Goal: Transaction & Acquisition: Obtain resource

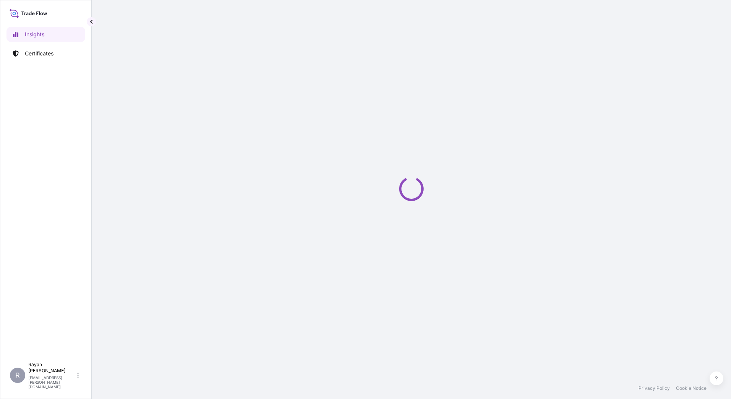
select select "2025"
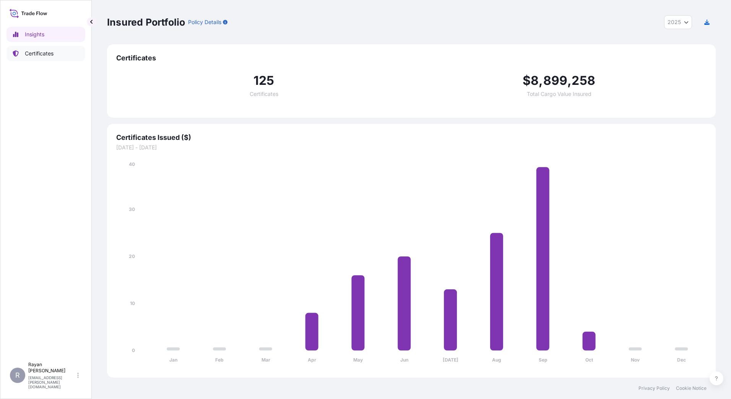
click at [64, 55] on link "Certificates" at bounding box center [46, 53] width 79 height 15
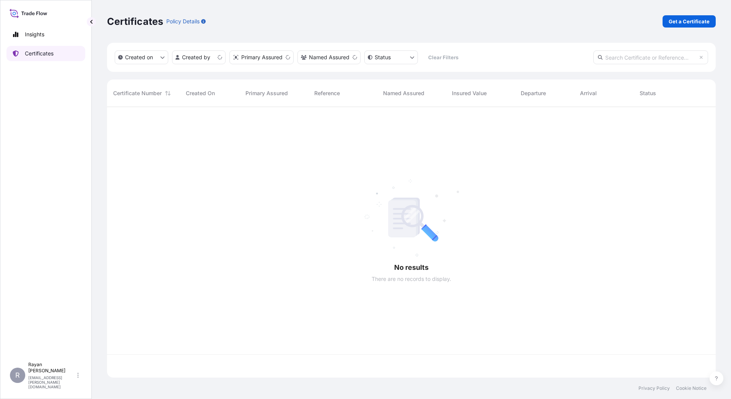
scroll to position [269, 603]
click at [689, 19] on p "Get a Certificate" at bounding box center [689, 22] width 41 height 8
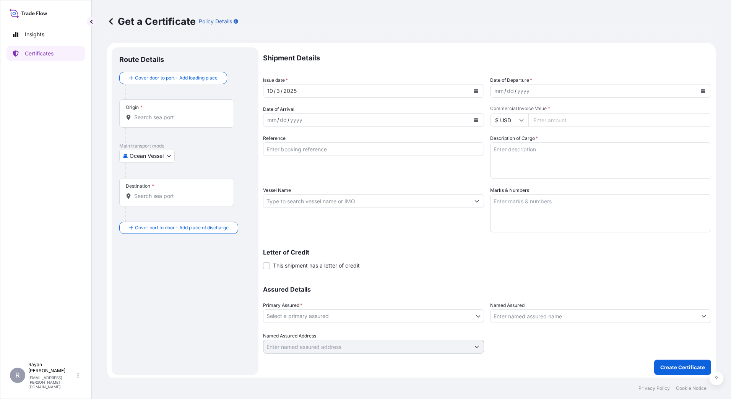
click at [150, 144] on p "Main transport mode" at bounding box center [185, 146] width 132 height 6
click at [151, 154] on body "Insights Certificates R Rayan Hamoui rayan.hamoui@quidelortho.com Get a Certifi…" at bounding box center [365, 199] width 731 height 399
click at [153, 181] on div "Air" at bounding box center [147, 176] width 50 height 14
select select "Air"
click at [158, 107] on div "Origin *" at bounding box center [176, 117] width 115 height 28
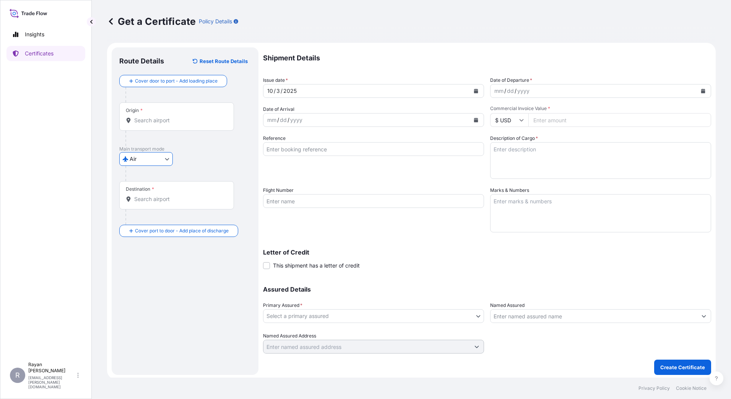
click at [158, 117] on input "Origin *" at bounding box center [179, 121] width 90 height 8
click at [159, 121] on input "Origin *" at bounding box center [179, 121] width 90 height 8
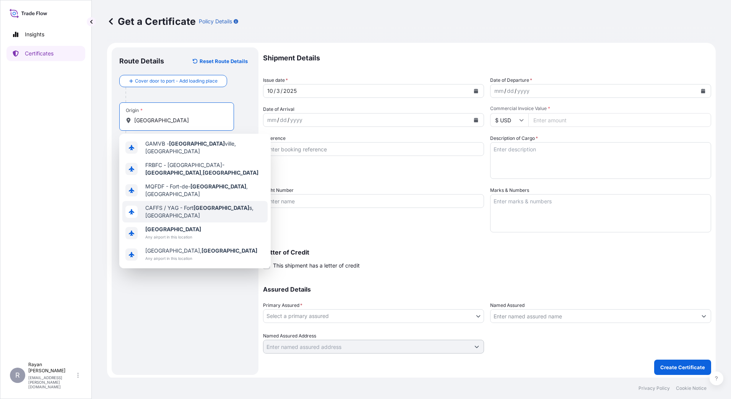
click at [165, 223] on div "France Any airport in this location" at bounding box center [194, 233] width 145 height 21
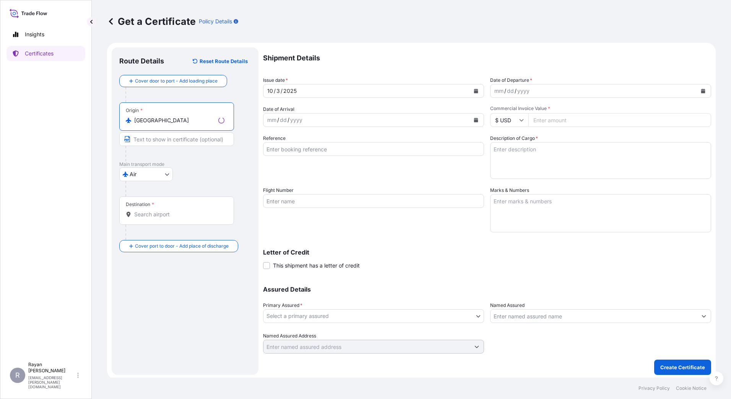
type input "France"
click at [160, 213] on input "Destination *" at bounding box center [179, 215] width 90 height 8
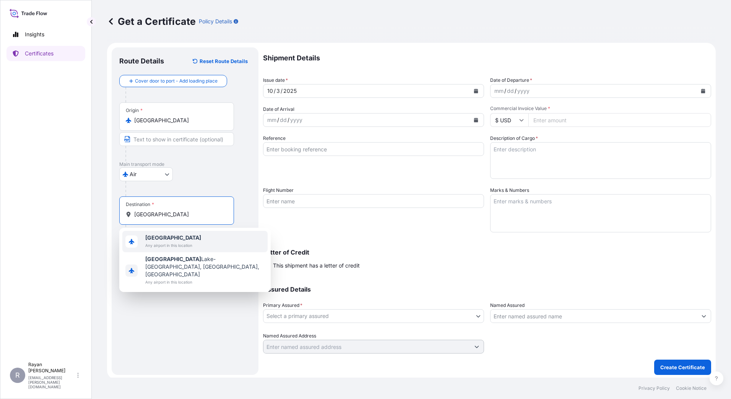
click at [172, 247] on span "Any airport in this location" at bounding box center [173, 246] width 56 height 8
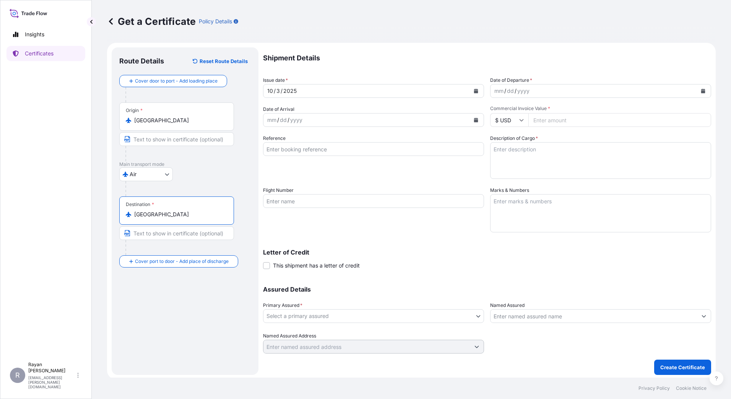
type input "Egypt"
click at [697, 93] on button "Calendar" at bounding box center [703, 91] width 12 height 12
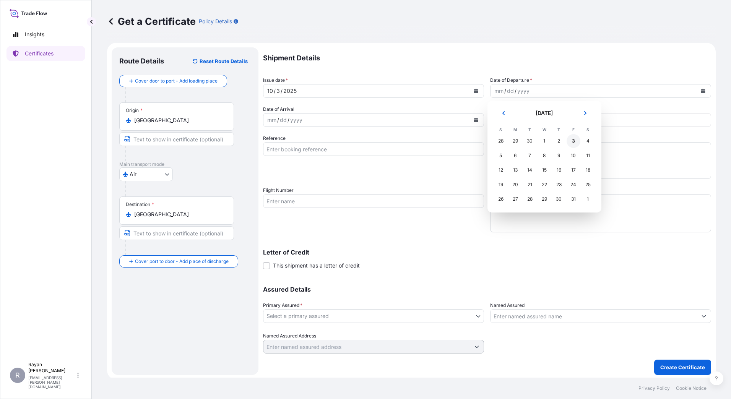
click at [571, 142] on div "3" at bounding box center [574, 141] width 14 height 14
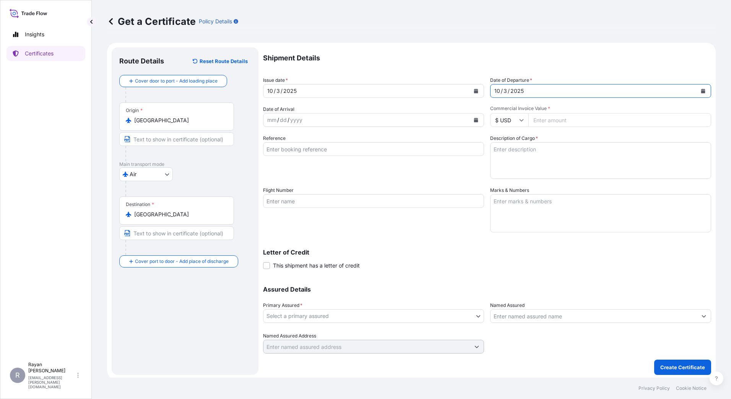
click at [544, 119] on input "Commercial Invoice Value *" at bounding box center [620, 120] width 183 height 14
type input "3750"
click at [441, 152] on input "Reference" at bounding box center [373, 149] width 221 height 14
type input "0822447851"
click at [523, 161] on textarea "Description of Cargo *" at bounding box center [600, 160] width 221 height 37
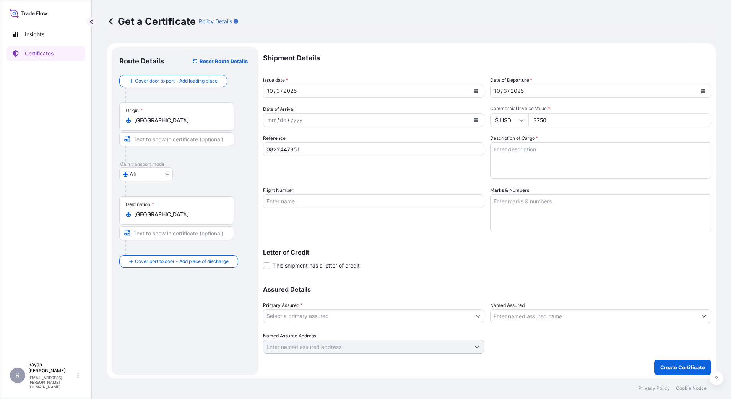
paste textarea "Medical Supplies (diagnostics consumables & reagents)"
type textarea "Medical Supplies (diagnostics consumables & reagents)"
click at [280, 268] on span "This shipment has a letter of credit" at bounding box center [316, 266] width 87 height 8
click at [263, 262] on input "This shipment has a letter of credit" at bounding box center [263, 262] width 0 height 0
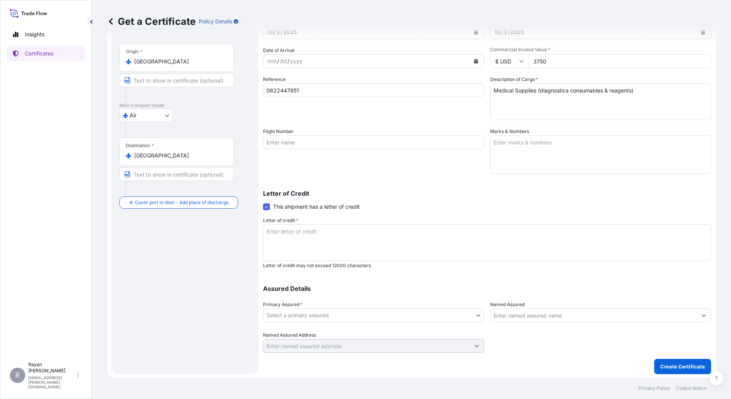
scroll to position [60, 0]
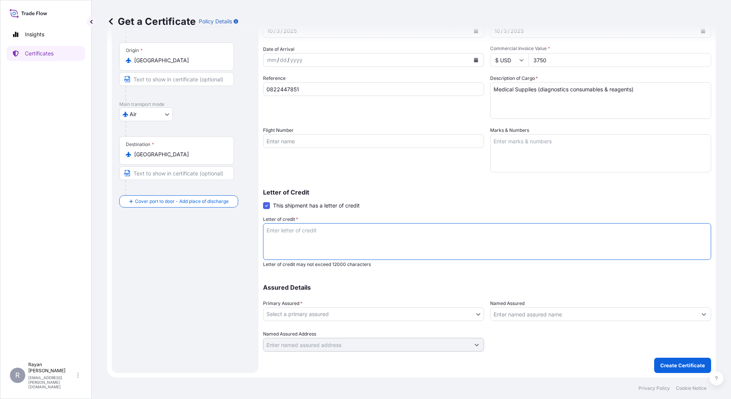
click at [347, 241] on textarea "Letter of credit *" at bounding box center [487, 241] width 448 height 37
paste textarea "THE EGYPTIAN AUTHORITY FOR UNIFIED PROCUREMENT, MEDICAL SUPPLY AND MEDICAL TECH…"
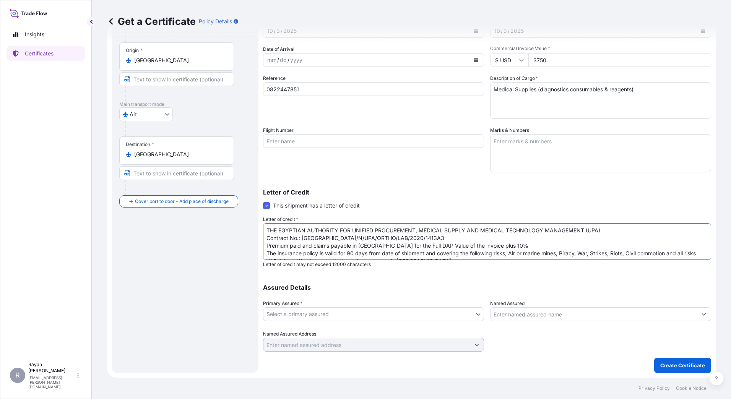
scroll to position [58, 0]
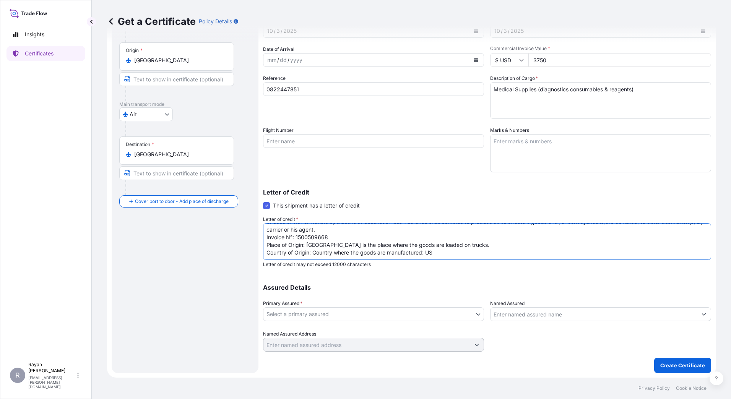
type textarea "THE EGYPTIAN AUTHORITY FOR UNIFIED PROCUREMENT, MEDICAL SUPPLY AND MEDICAL TECH…"
click at [438, 310] on body "Insights Certificates R Rayan Hamoui rayan.hamoui@quidelortho.com Get a Certifi…" at bounding box center [365, 199] width 731 height 399
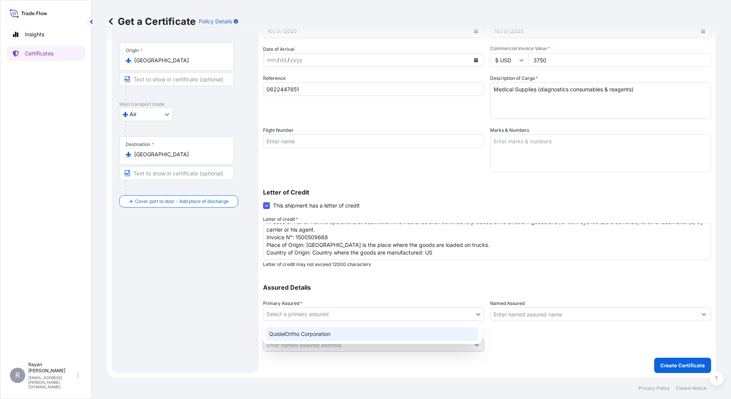
click at [348, 334] on div "QuidelOrtho Corporation" at bounding box center [372, 334] width 212 height 14
select select "31549"
click at [511, 311] on input "Named Assured" at bounding box center [594, 315] width 207 height 14
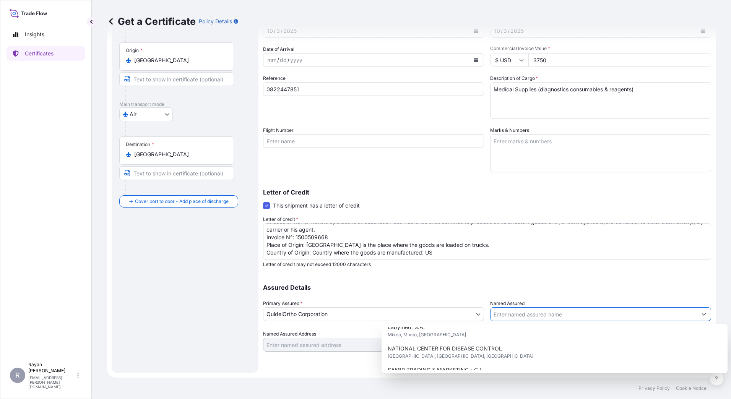
scroll to position [190, 0]
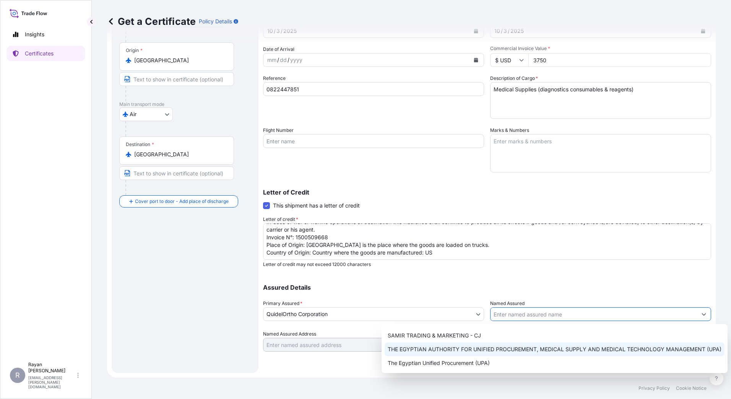
click at [504, 355] on div "THE EGYPTIAN AUTHORITY FOR UNIFIED PROCUREMENT, MEDICAL SUPPLY AND MEDICAL TECH…" at bounding box center [555, 350] width 340 height 14
type input "THE EGYPTIAN AUTHORITY FOR UNIFIED PROCUREMENT, MEDICAL SUPPLY AND MEDICAL TECH…"
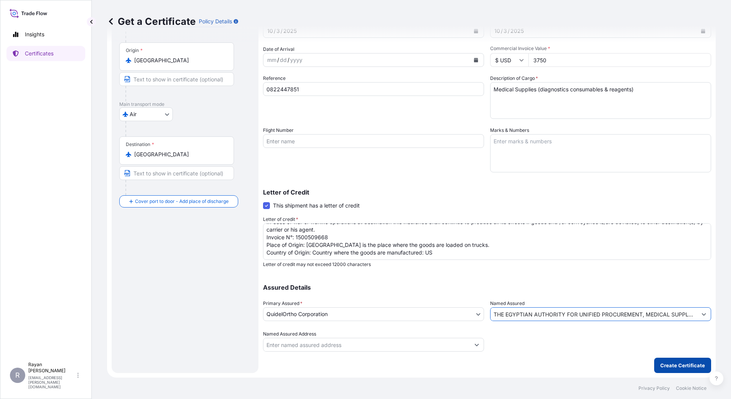
click at [664, 362] on p "Create Certificate" at bounding box center [683, 366] width 45 height 8
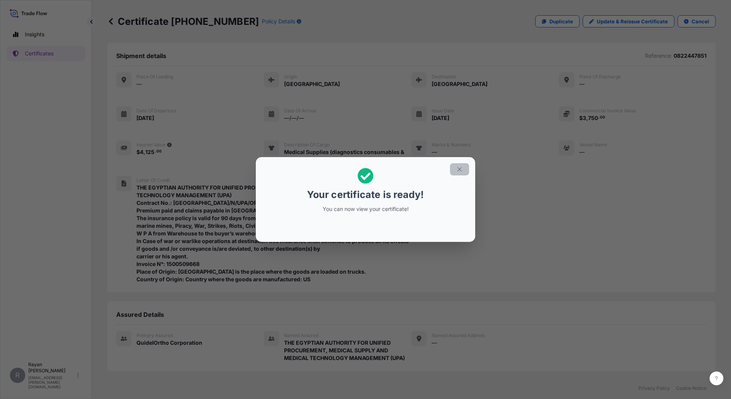
click at [461, 171] on icon "button" at bounding box center [459, 169] width 7 height 7
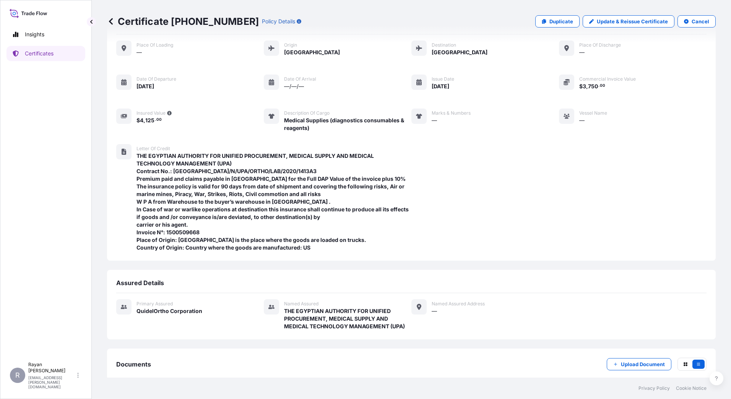
scroll to position [74, 0]
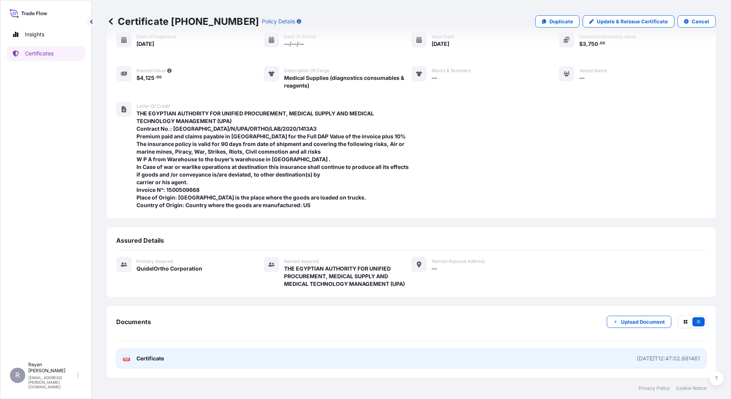
click at [145, 360] on span "Certificate" at bounding box center [151, 359] width 28 height 8
